Goal: Information Seeking & Learning: Learn about a topic

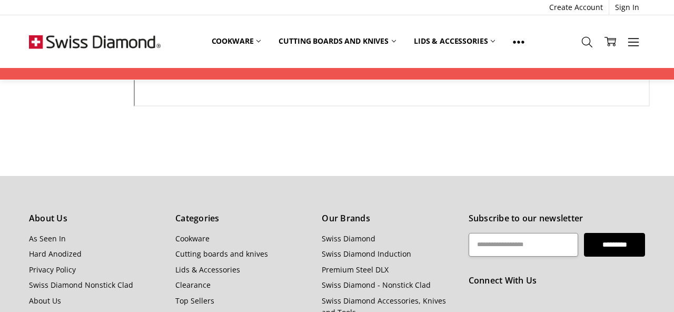
scroll to position [542, 0]
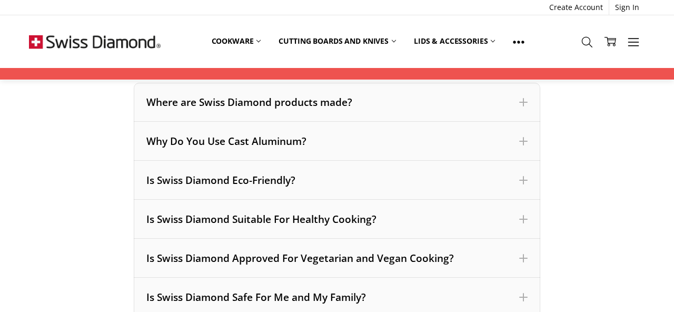
scroll to position [169, 0]
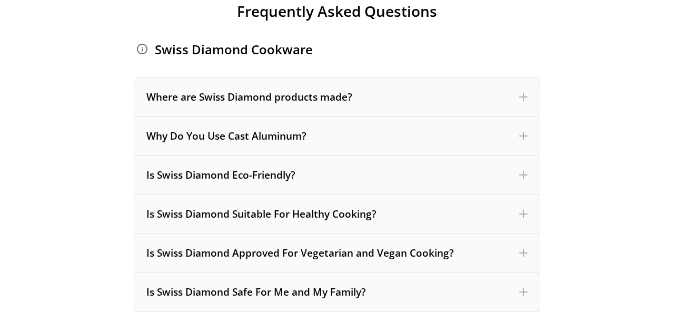
click at [163, 258] on div "Is Swiss Diamond Approved For Vegetarian and Vegan Cooking?" at bounding box center [337, 253] width 382 height 14
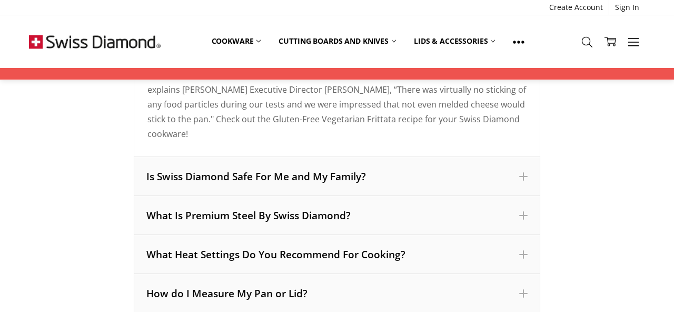
scroll to position [435, 0]
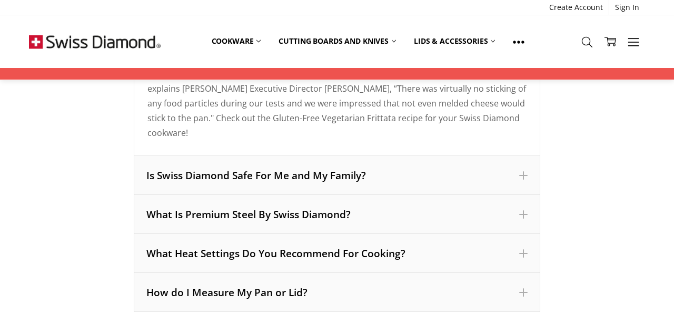
click at [168, 257] on div "What Heat Settings Do You Recommend For Cooking?" at bounding box center [337, 254] width 382 height 14
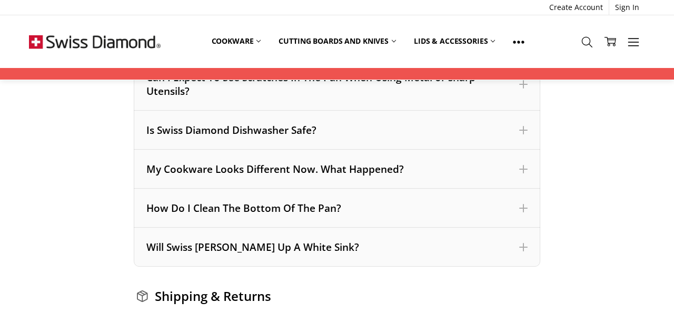
scroll to position [1498, 0]
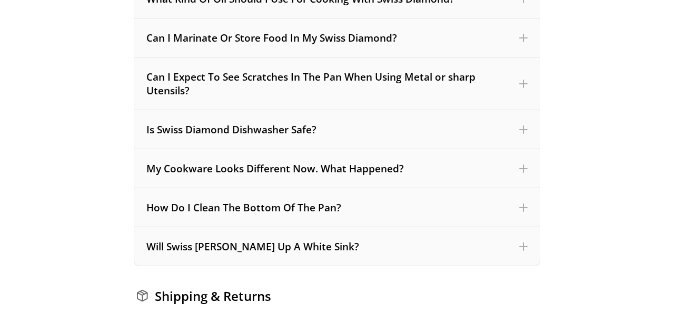
click at [178, 211] on div "How Do I Clean The Bottom Of The Pan?" at bounding box center [337, 208] width 382 height 14
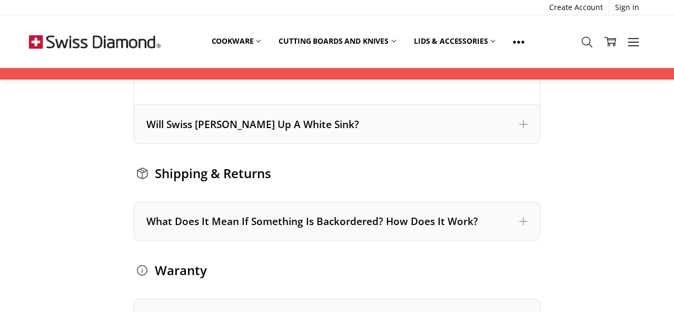
scroll to position [1888, 0]
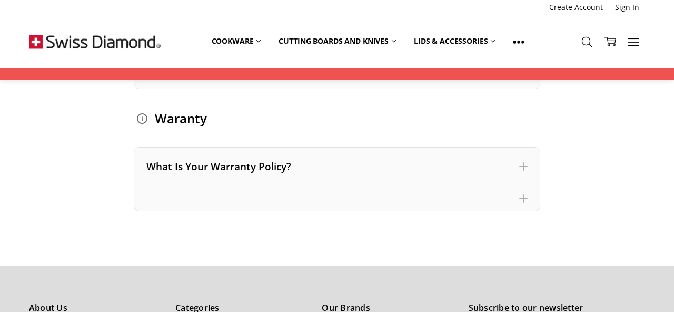
scroll to position [2110, 0]
